Goal: Task Accomplishment & Management: Complete application form

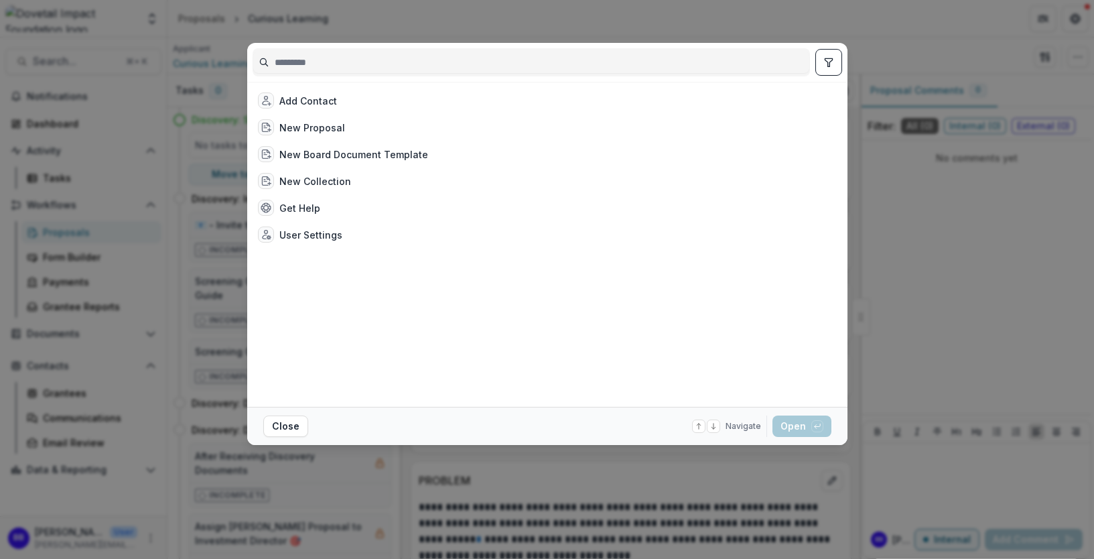
type input "*"
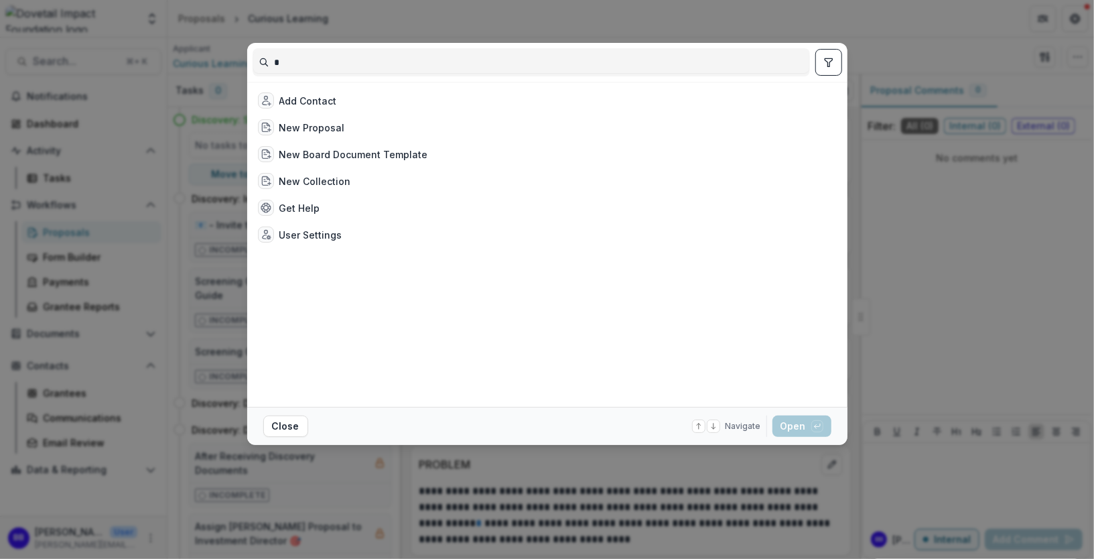
scroll to position [1574, 0]
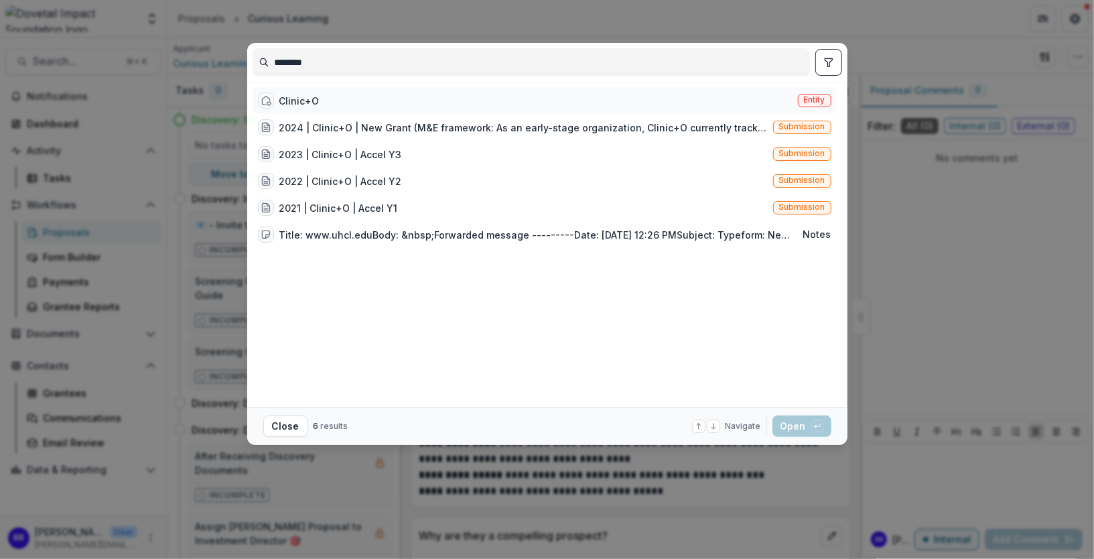
type input "********"
click at [346, 104] on div "Clinic+O Entity" at bounding box center [545, 100] width 584 height 27
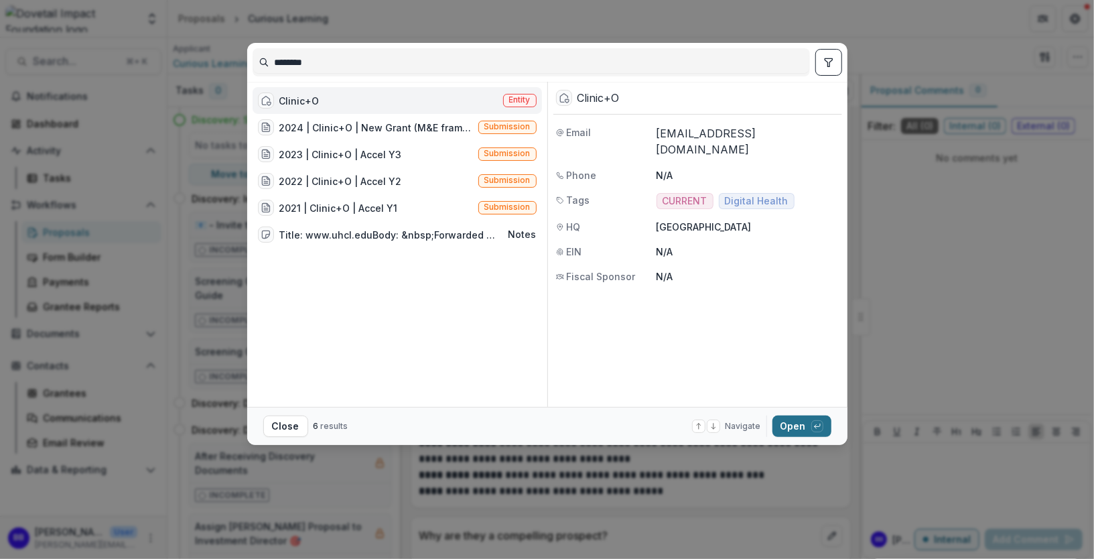
click at [791, 424] on button "Open with enter key" at bounding box center [801, 425] width 59 height 21
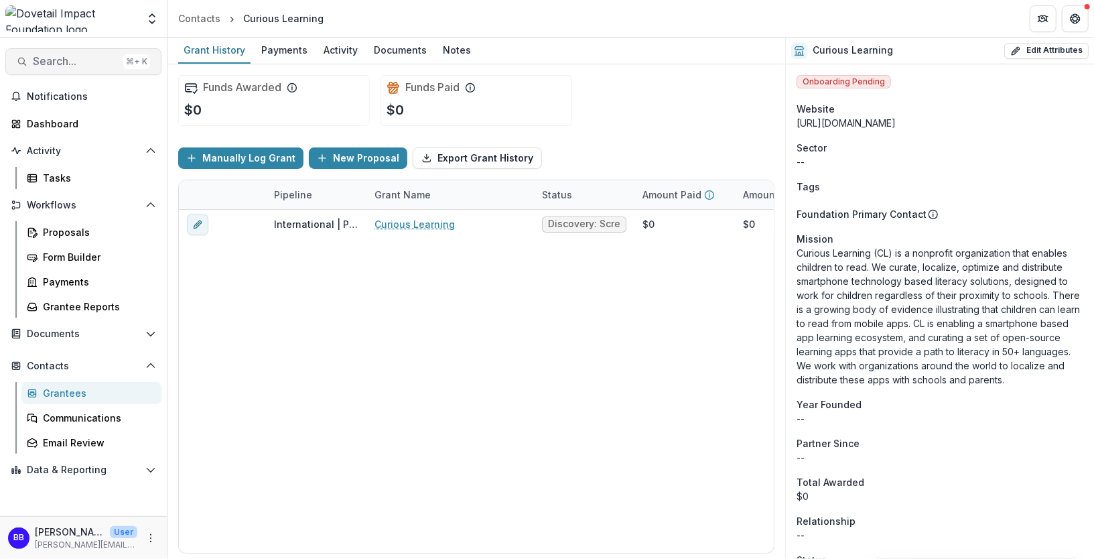
click at [53, 53] on button "Search... ⌘ + K" at bounding box center [83, 61] width 156 height 27
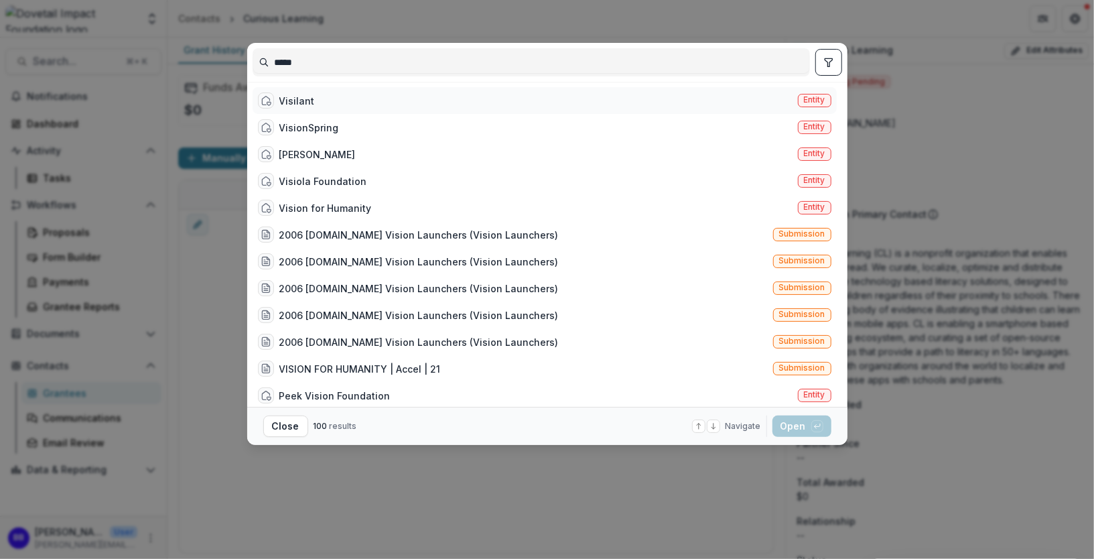
type input "*****"
click at [333, 89] on div "Visilant Entity" at bounding box center [545, 100] width 584 height 27
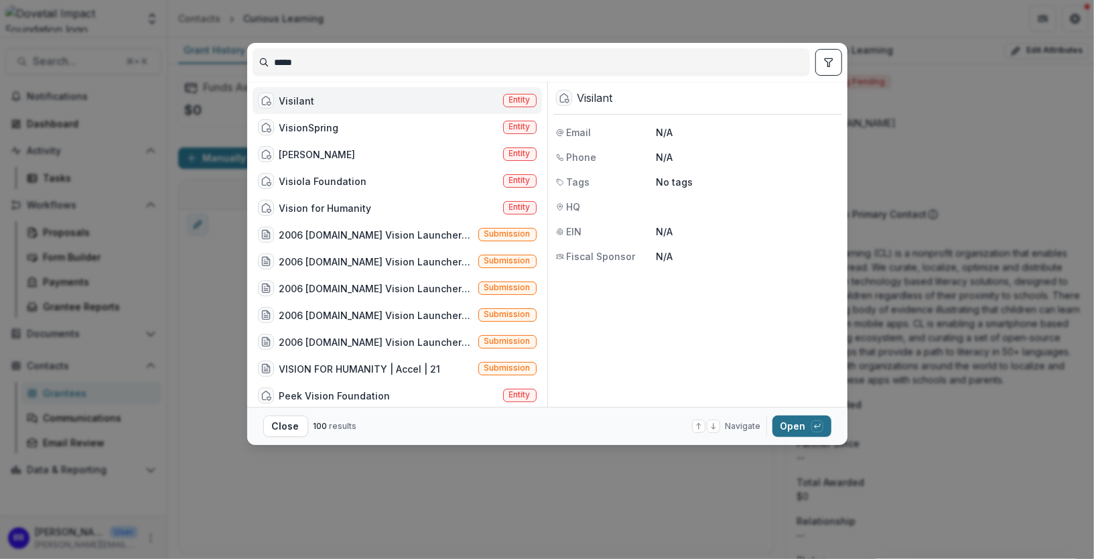
click at [799, 427] on button "Open with enter key" at bounding box center [801, 425] width 59 height 21
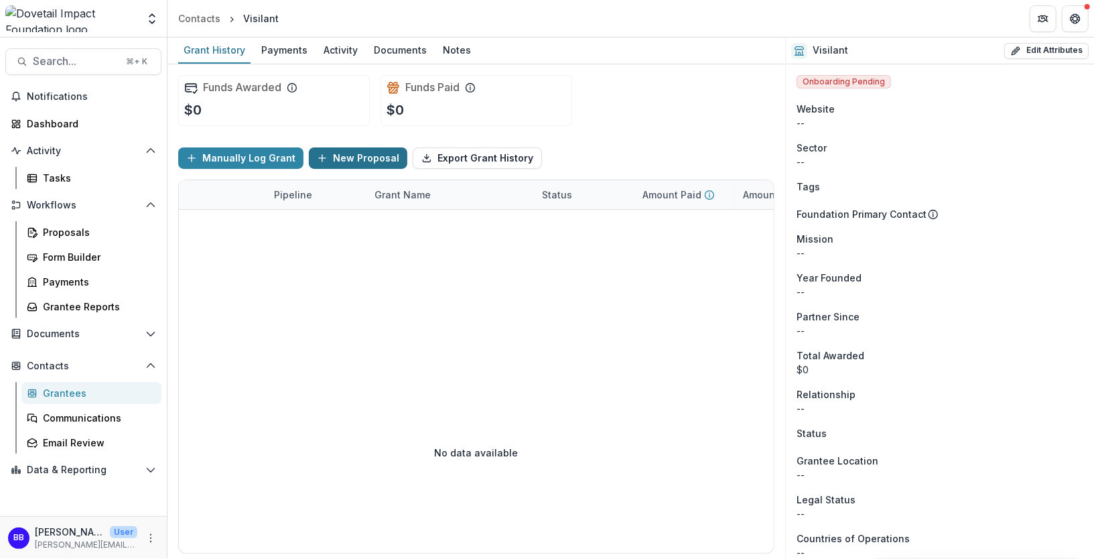
click at [342, 159] on button "New Proposal" at bounding box center [358, 157] width 98 height 21
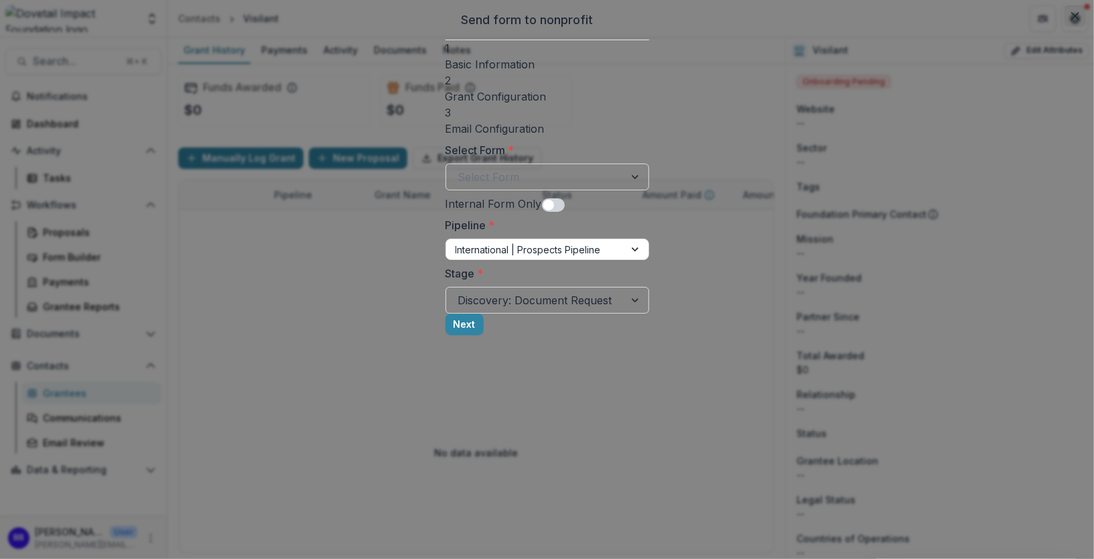
click at [1071, 20] on icon "Close" at bounding box center [1075, 16] width 8 height 8
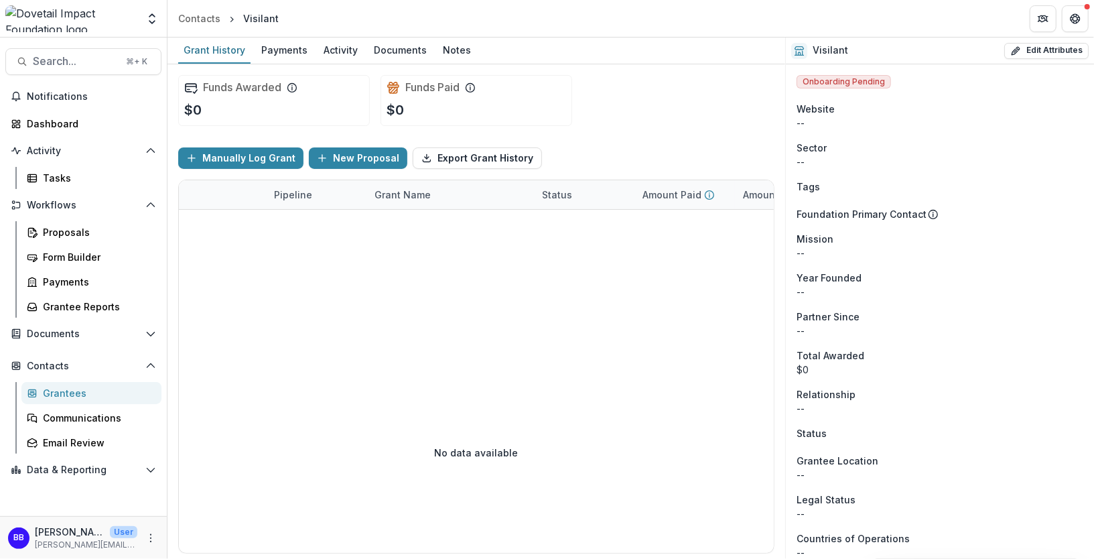
click at [86, 398] on div "Grantees" at bounding box center [97, 393] width 108 height 14
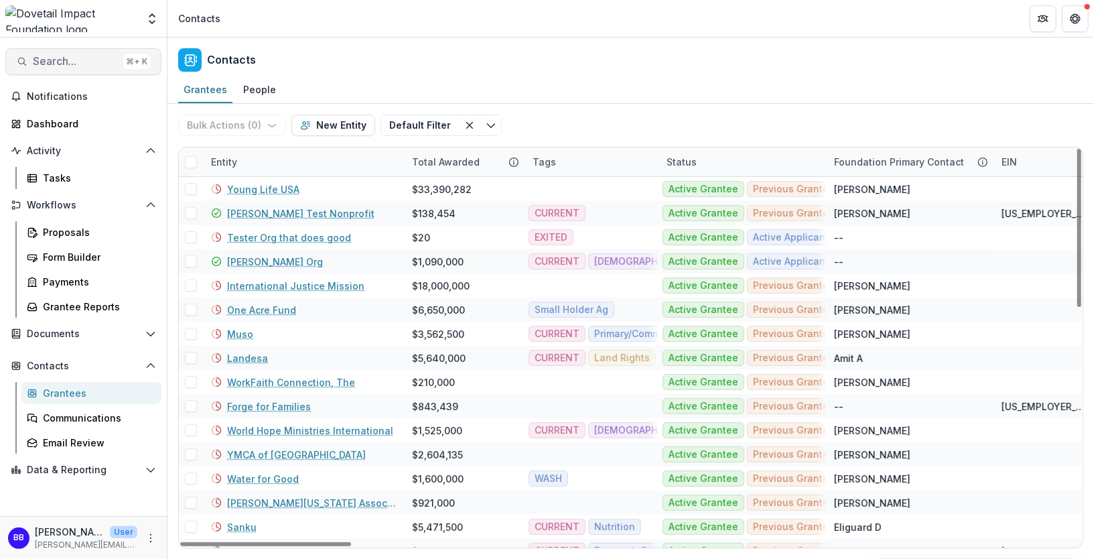
click at [56, 62] on span "Search..." at bounding box center [75, 61] width 85 height 13
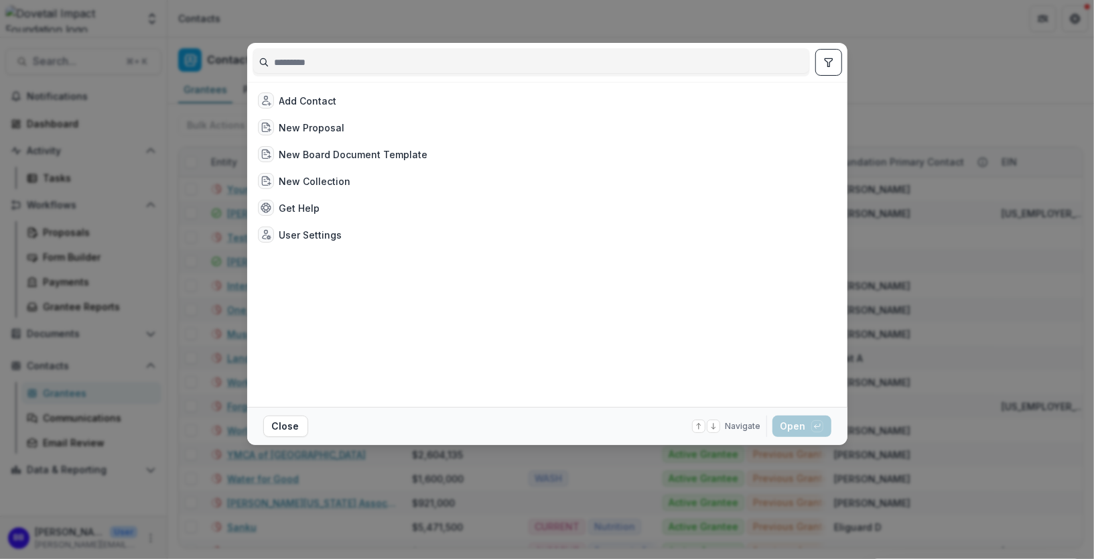
click at [176, 169] on div "Add Contact New Proposal New Board Document Template New Collection Get Help Us…" at bounding box center [547, 279] width 1094 height 559
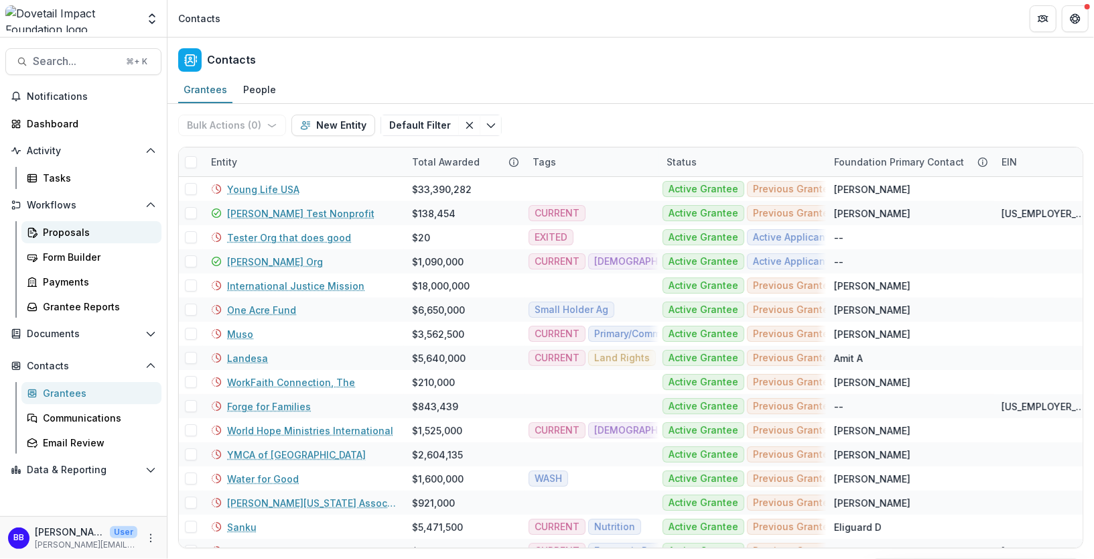
click at [99, 229] on div "Proposals" at bounding box center [97, 232] width 108 height 14
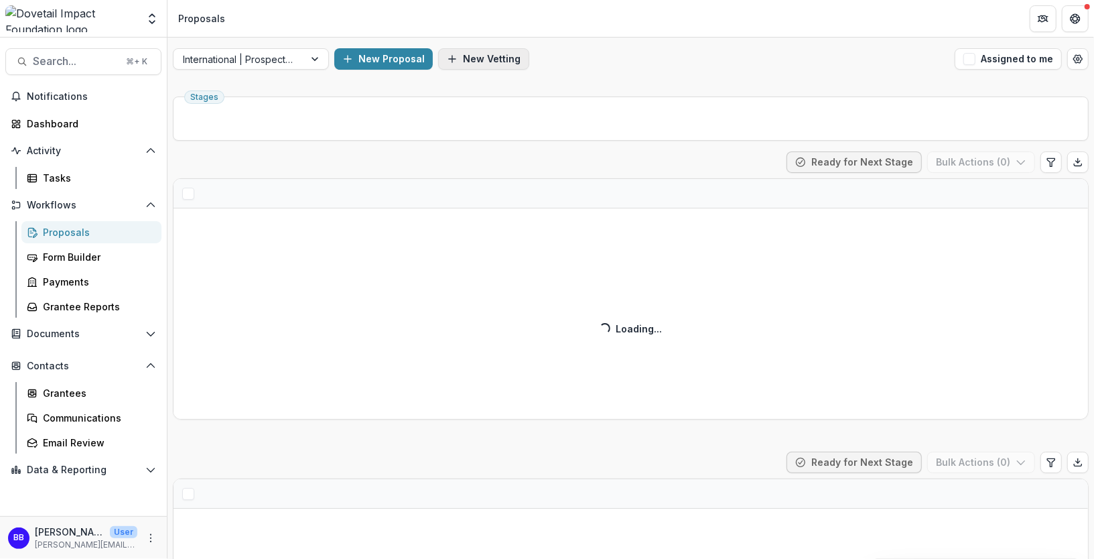
click at [502, 63] on button "New Vetting" at bounding box center [483, 58] width 91 height 21
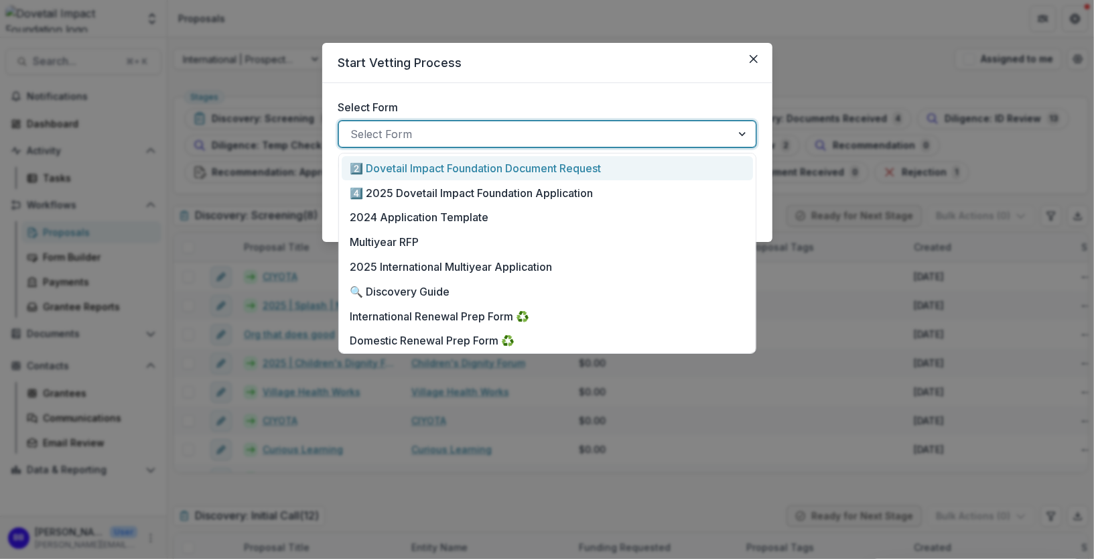
click at [433, 140] on div at bounding box center [535, 134] width 368 height 19
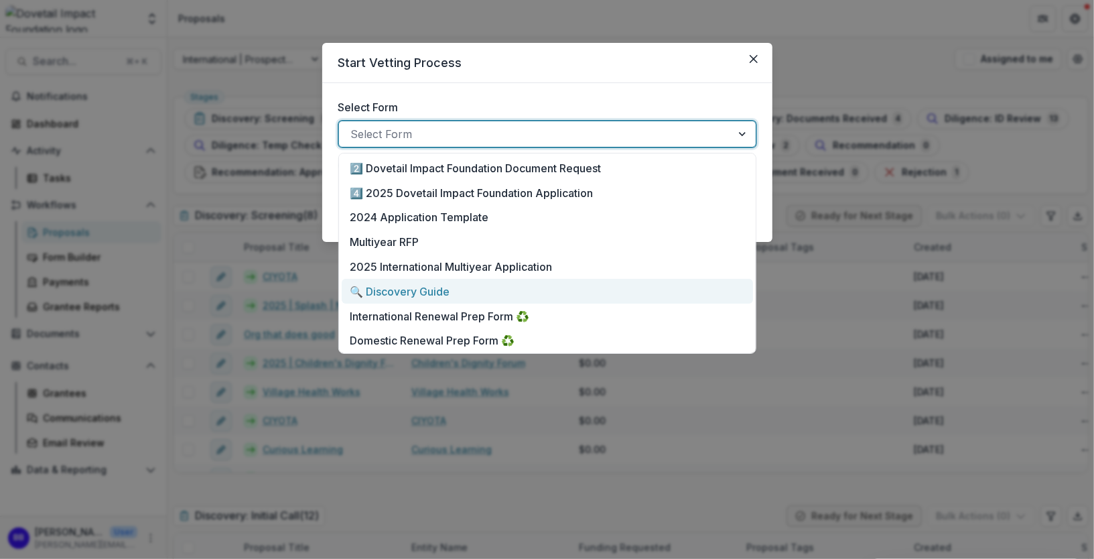
click at [455, 295] on div "🔍 Discovery Guide" at bounding box center [547, 291] width 394 height 16
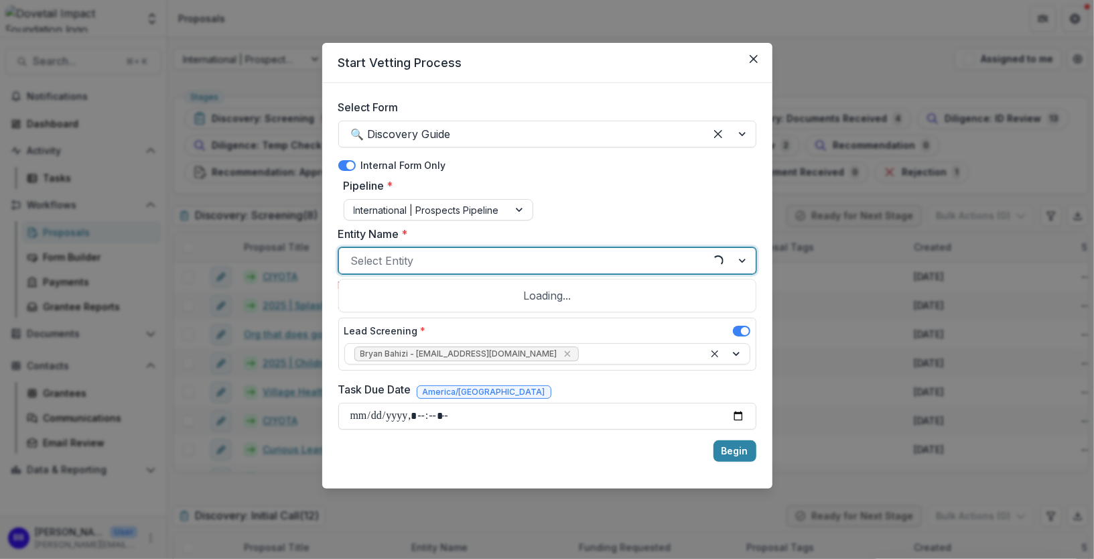
click at [419, 270] on div "Select Entity" at bounding box center [526, 260] width 374 height 21
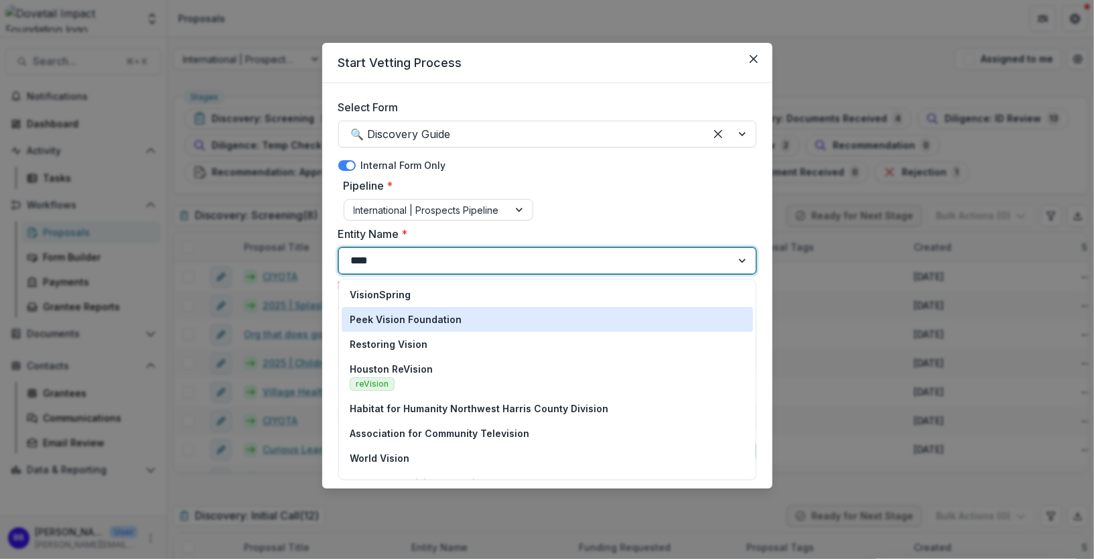
type input "*****"
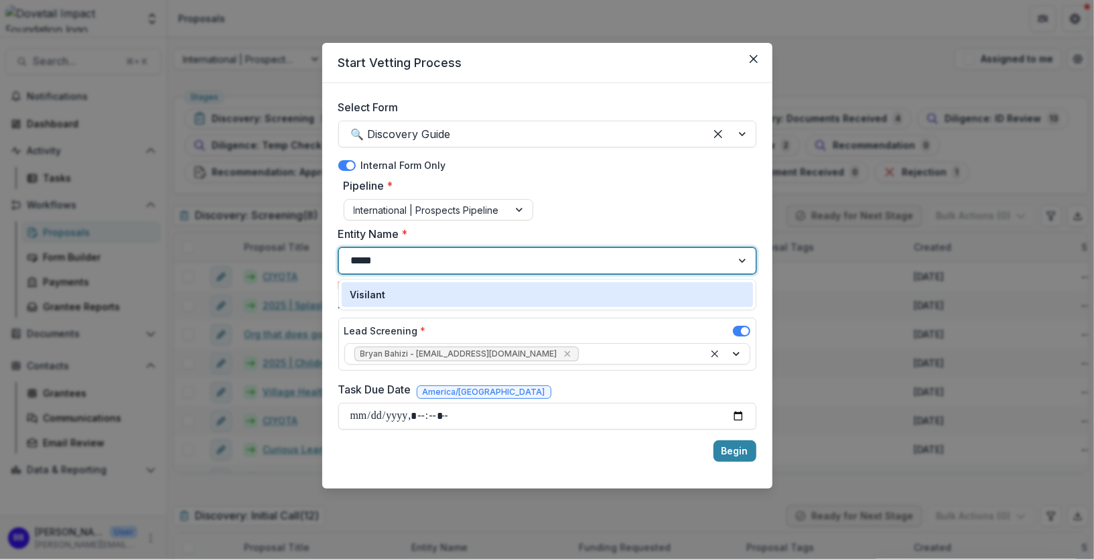
click at [392, 297] on div "Visilant" at bounding box center [547, 294] width 395 height 14
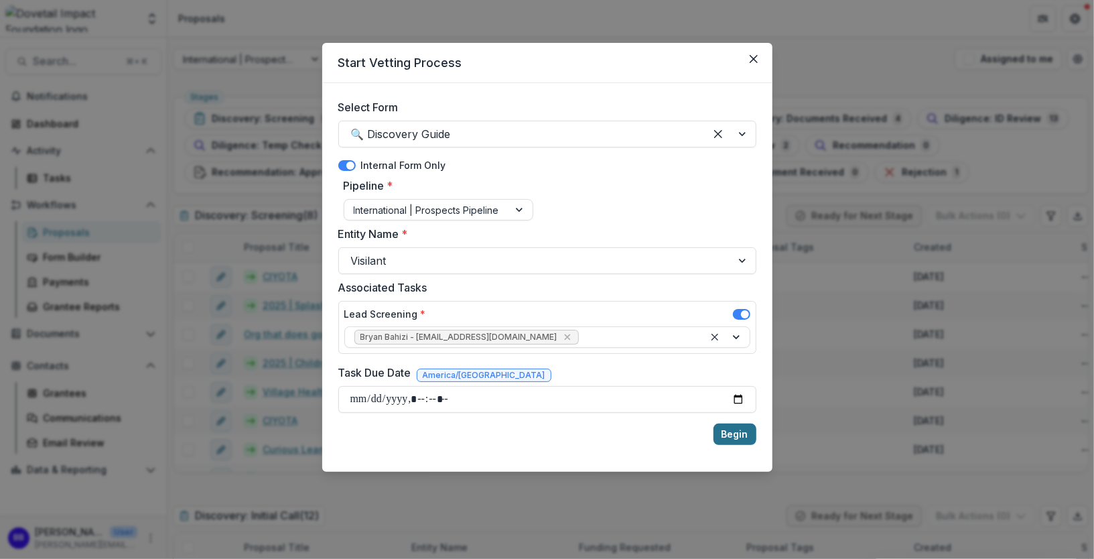
click at [730, 431] on button "Begin" at bounding box center [735, 433] width 43 height 21
click at [580, 399] on input "Task Due Date" at bounding box center [547, 399] width 418 height 27
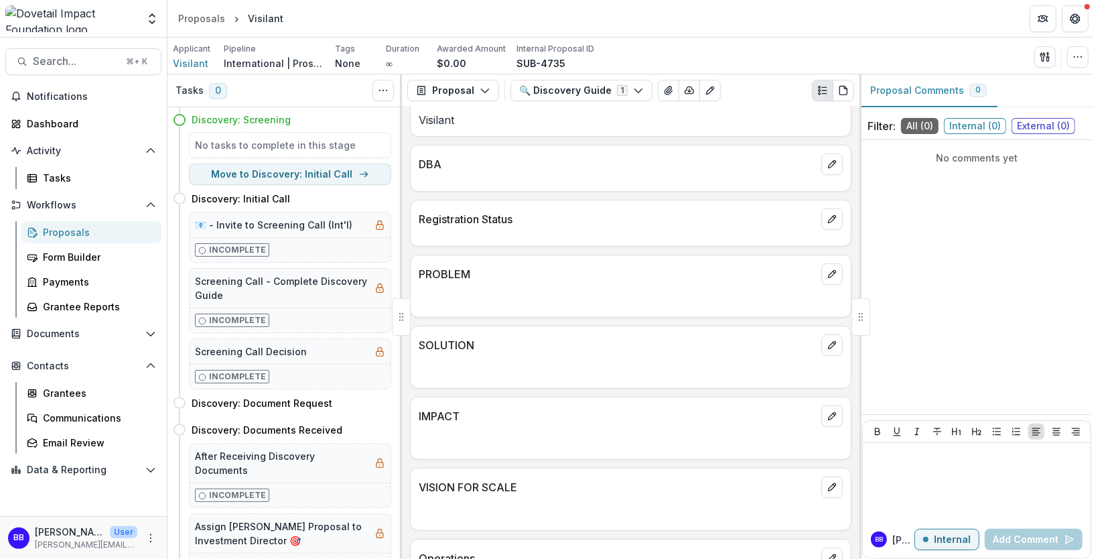
scroll to position [208, 0]
